Goal: Task Accomplishment & Management: Use online tool/utility

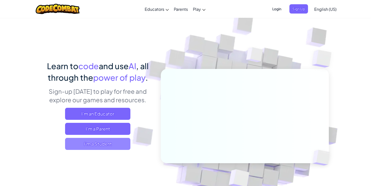
click at [111, 145] on span "I'm a Student" at bounding box center [97, 144] width 65 height 12
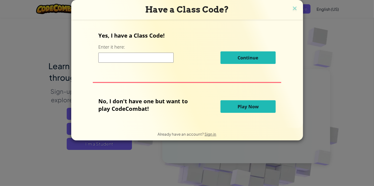
click at [230, 110] on button "Play Now" at bounding box center [248, 106] width 55 height 13
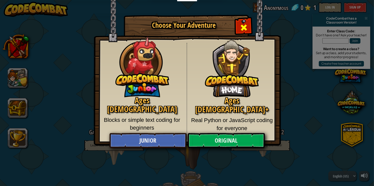
click at [244, 30] on span "Close modal" at bounding box center [244, 28] width 8 height 8
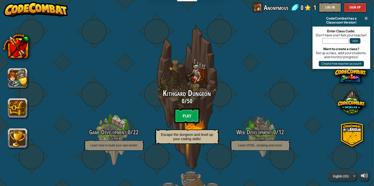
click at [365, 18] on span at bounding box center [366, 18] width 3 height 4
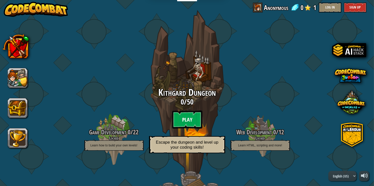
click at [187, 116] on btn "Play" at bounding box center [187, 120] width 30 height 18
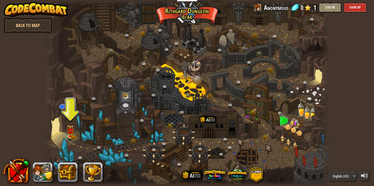
click at [66, 134] on div at bounding box center [187, 93] width 285 height 186
click at [72, 133] on img at bounding box center [70, 129] width 7 height 16
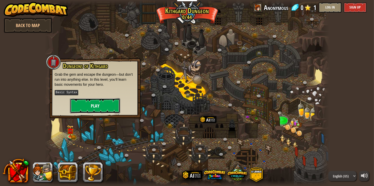
drag, startPoint x: 96, startPoint y: 110, endPoint x: 99, endPoint y: 104, distance: 7.0
click at [99, 104] on button "Play" at bounding box center [95, 105] width 50 height 15
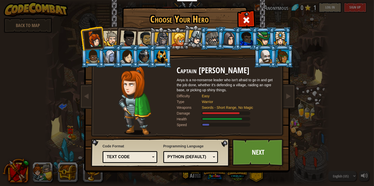
click at [99, 1] on body "Educators Create Free Account School & District Solutions Teacher Toolkit Previ…" at bounding box center [187, 0] width 374 height 1
click at [161, 57] on div at bounding box center [161, 57] width 13 height 14
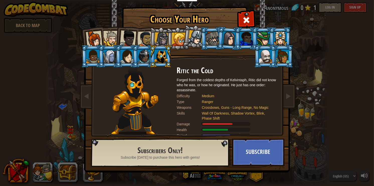
click at [264, 53] on div at bounding box center [265, 57] width 13 height 14
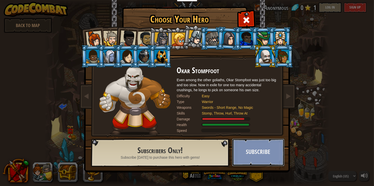
click at [251, 147] on button "Subscribe" at bounding box center [258, 153] width 52 height 28
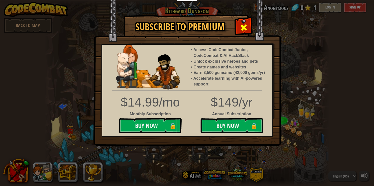
click at [246, 24] on span at bounding box center [244, 28] width 8 height 8
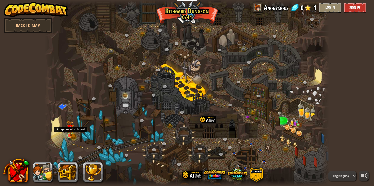
click at [71, 132] on img at bounding box center [70, 129] width 7 height 16
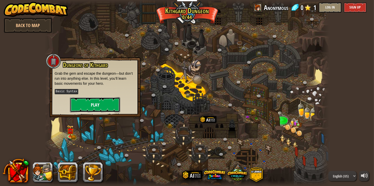
click at [96, 103] on button "Play" at bounding box center [95, 104] width 50 height 15
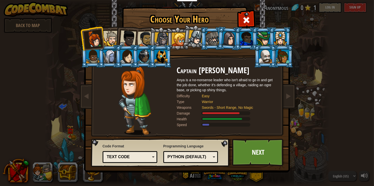
click at [137, 41] on li at bounding box center [126, 37] width 25 height 25
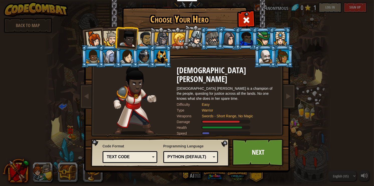
click at [164, 38] on div at bounding box center [161, 39] width 14 height 14
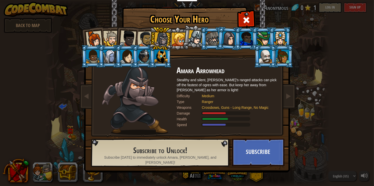
click at [207, 36] on div at bounding box center [212, 39] width 13 height 14
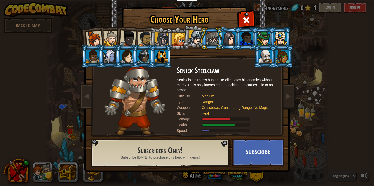
click at [197, 39] on div at bounding box center [195, 37] width 15 height 15
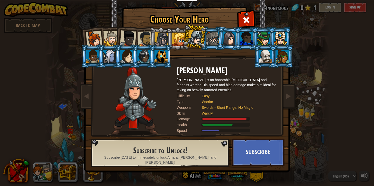
click at [109, 41] on div at bounding box center [110, 38] width 15 height 15
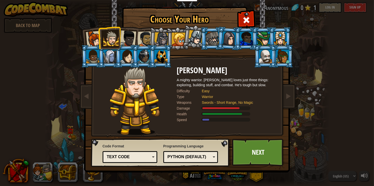
click at [161, 38] on div at bounding box center [161, 39] width 14 height 14
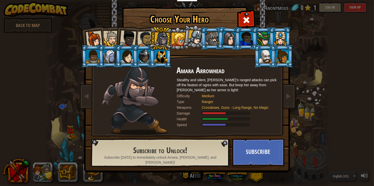
click at [177, 41] on div at bounding box center [179, 40] width 14 height 14
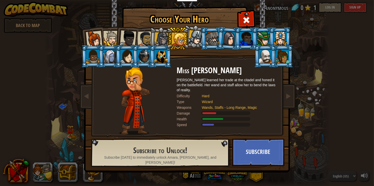
click at [157, 35] on div at bounding box center [161, 39] width 14 height 14
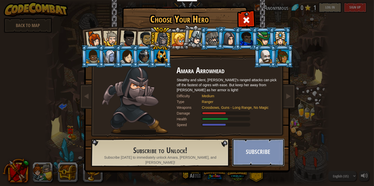
click at [252, 158] on button "Subscribe" at bounding box center [258, 153] width 52 height 28
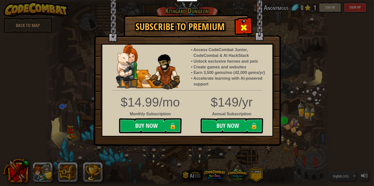
click at [240, 24] on div at bounding box center [244, 27] width 16 height 16
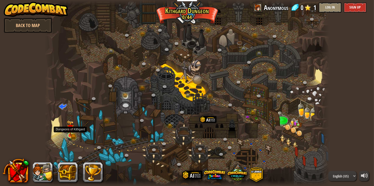
click at [68, 135] on img at bounding box center [70, 129] width 7 height 16
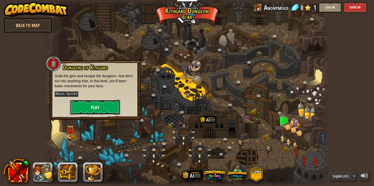
click at [97, 106] on button "Play" at bounding box center [95, 107] width 50 height 15
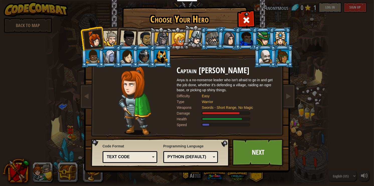
click at [144, 41] on div at bounding box center [145, 39] width 16 height 16
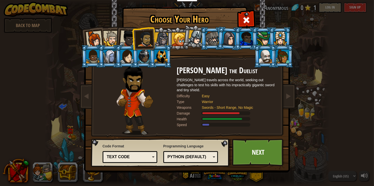
click at [126, 38] on div at bounding box center [128, 38] width 17 height 17
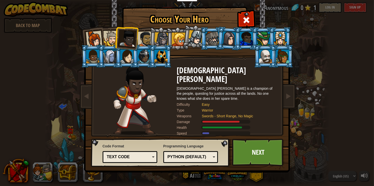
click at [109, 38] on div at bounding box center [110, 38] width 15 height 15
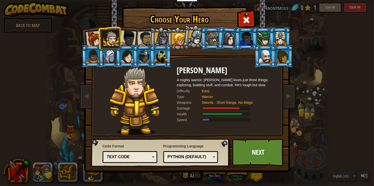
click at [94, 38] on div at bounding box center [94, 39] width 17 height 17
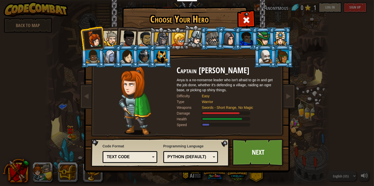
click at [107, 37] on div at bounding box center [110, 38] width 15 height 15
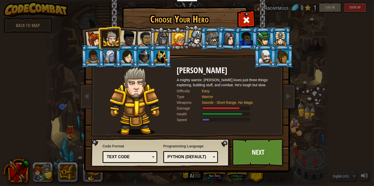
click at [136, 36] on li at bounding box center [126, 37] width 25 height 25
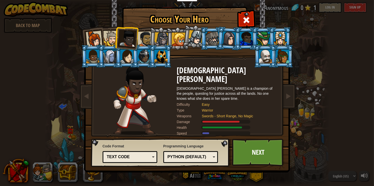
click at [144, 39] on div at bounding box center [145, 39] width 16 height 16
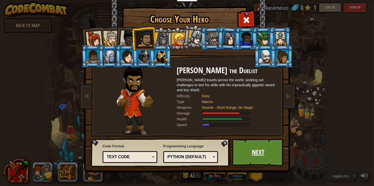
click at [255, 157] on link "Next" at bounding box center [258, 153] width 52 height 28
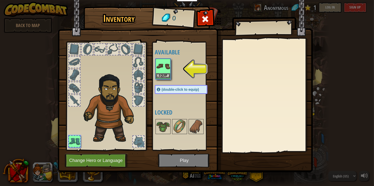
click at [162, 67] on img at bounding box center [163, 66] width 14 height 14
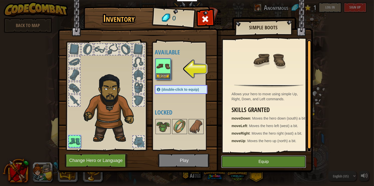
click at [258, 167] on button "Equip" at bounding box center [263, 162] width 85 height 13
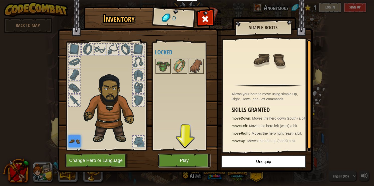
click at [186, 159] on button "Play" at bounding box center [184, 161] width 52 height 14
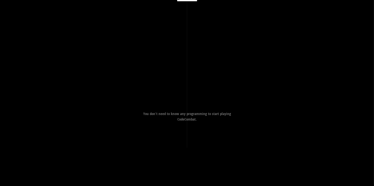
click at [186, 159] on div "Goals Avoid the spikes. Collect the gem. Start Level Error loading from server.…" at bounding box center [187, 93] width 374 height 186
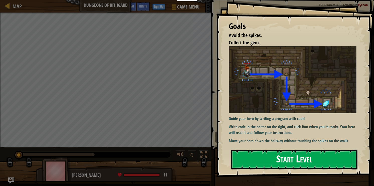
click at [264, 159] on button "Start Level" at bounding box center [294, 160] width 127 height 20
